Goal: Information Seeking & Learning: Learn about a topic

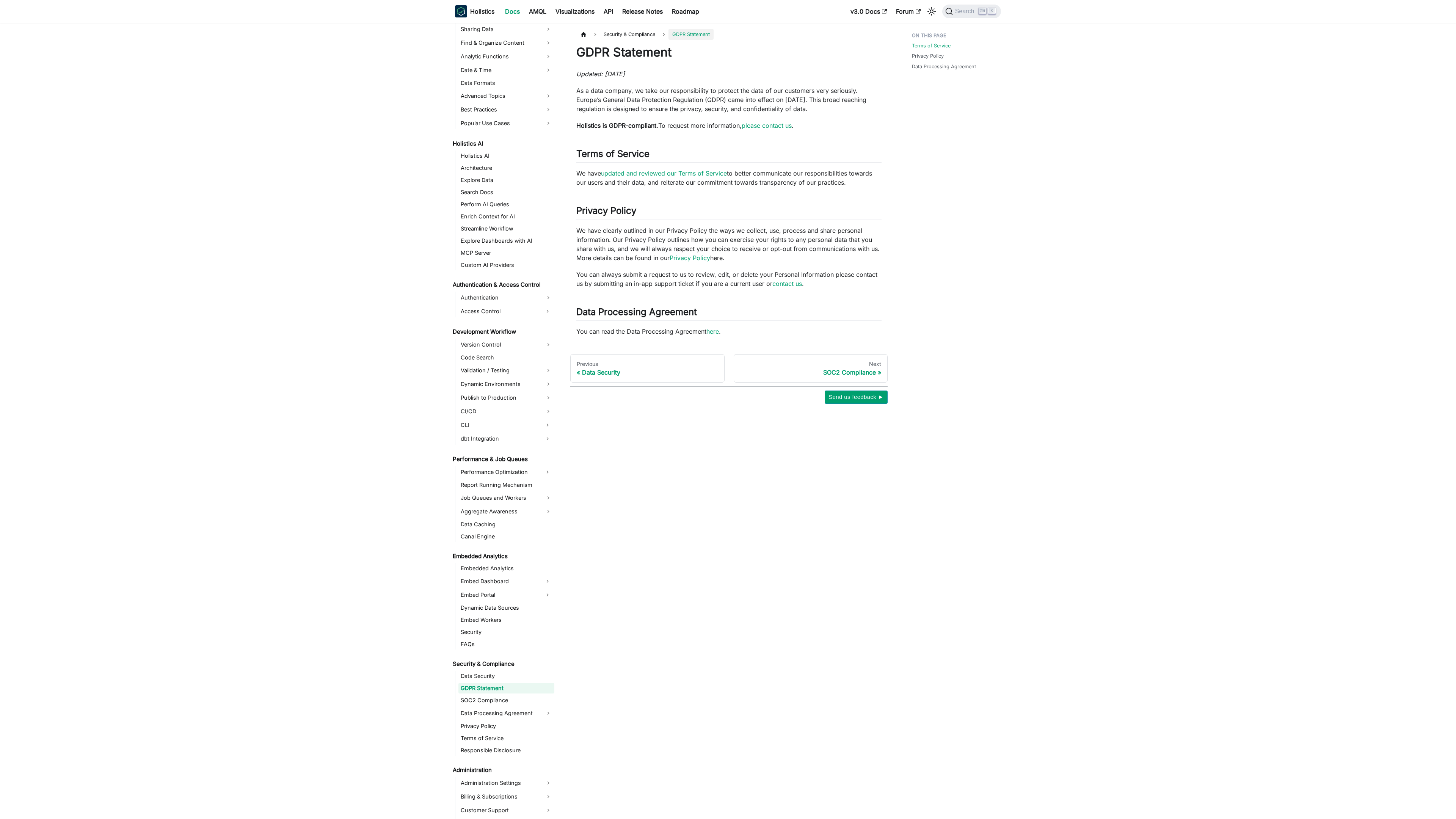
scroll to position [309, 0]
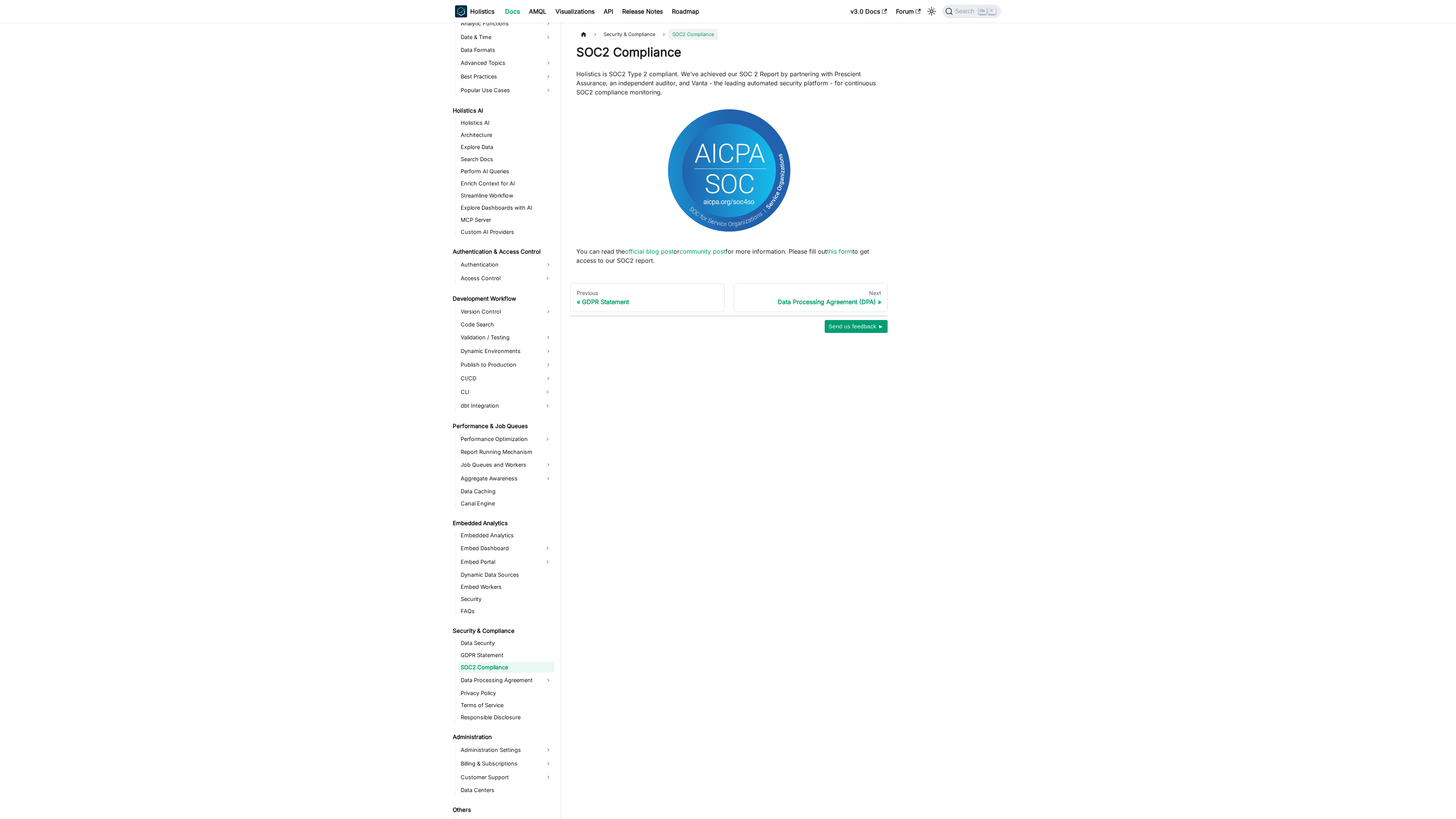
scroll to position [321, 0]
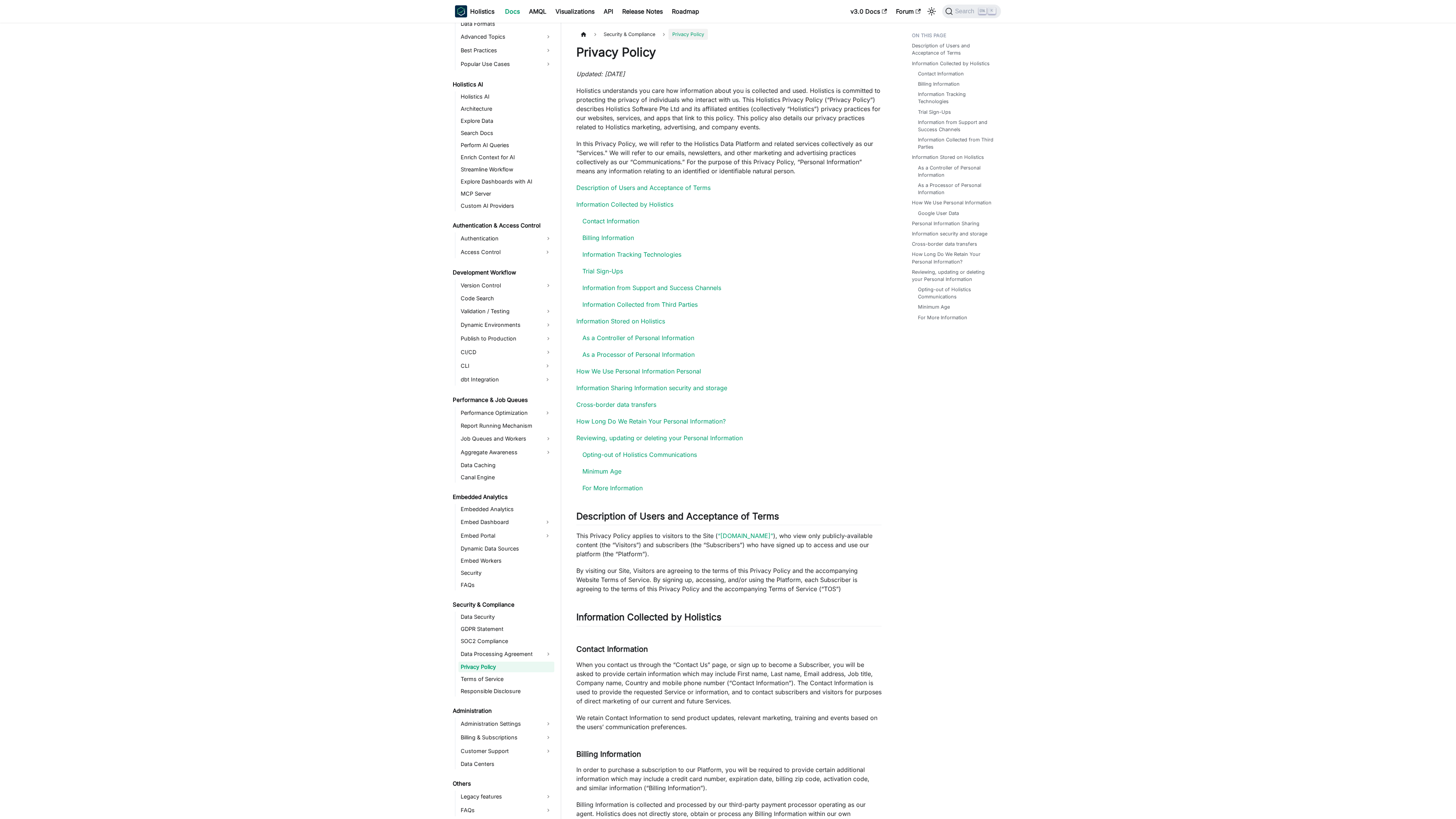
scroll to position [335, 0]
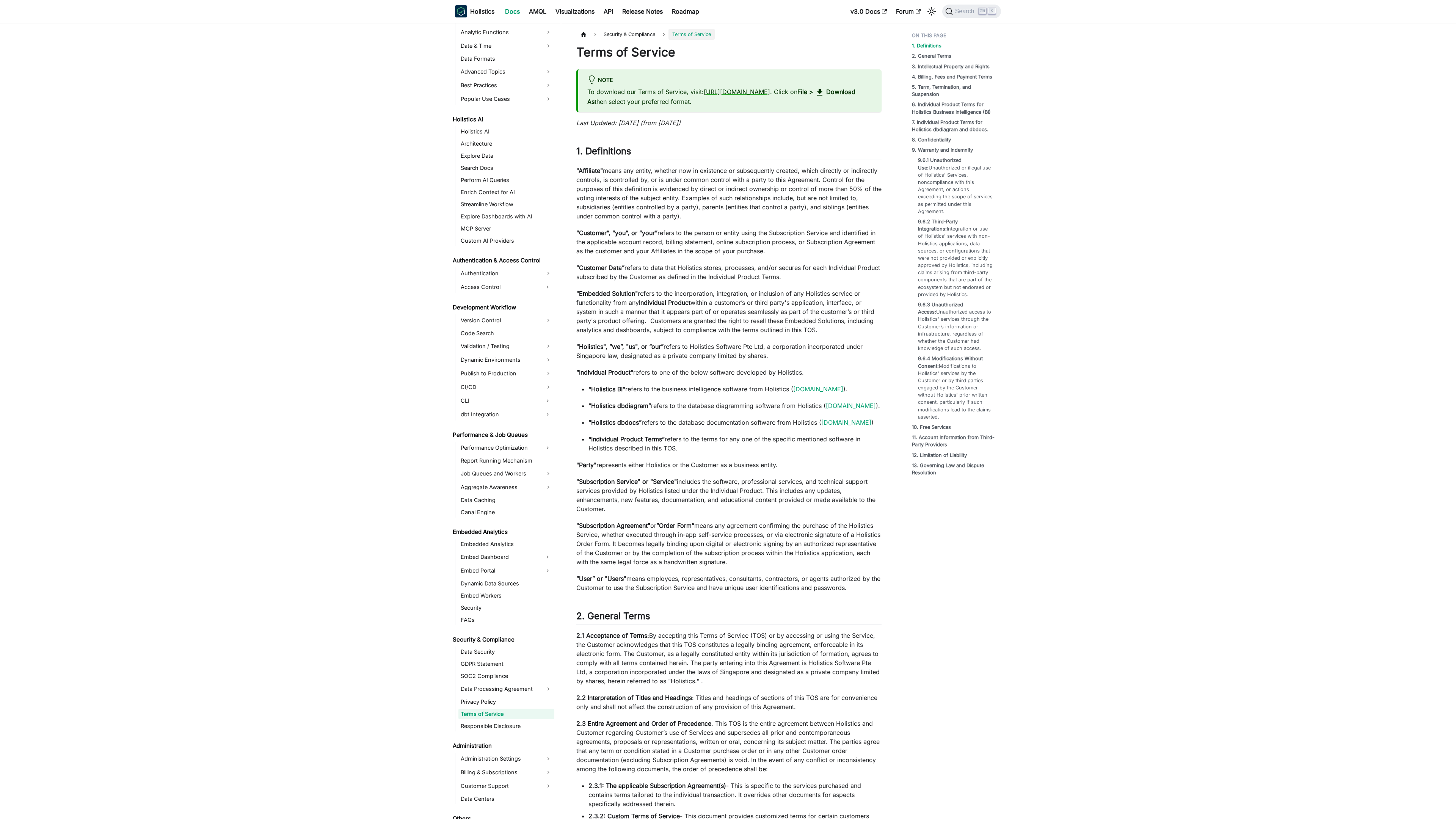
scroll to position [335, 0]
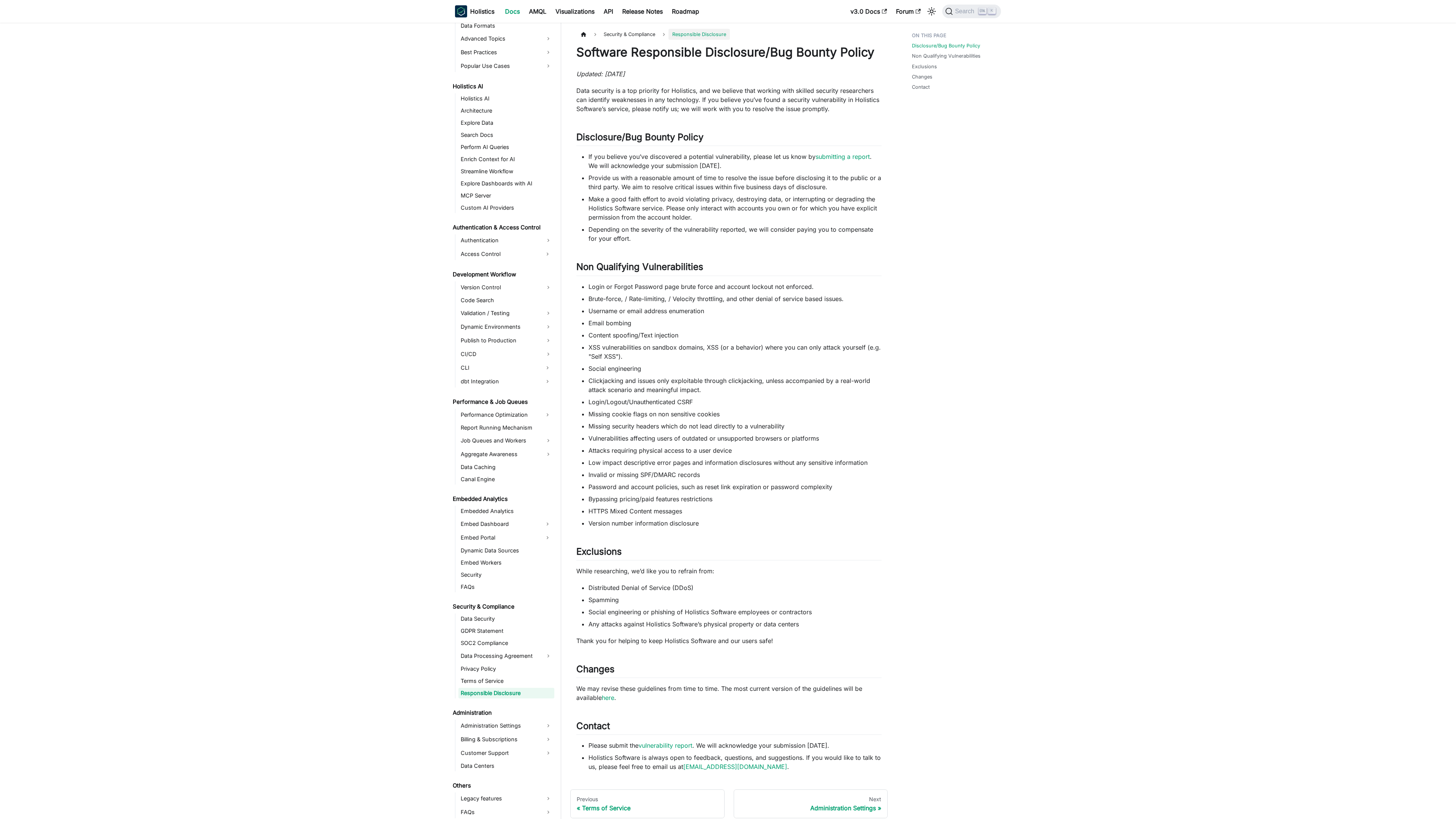
scroll to position [335, 0]
